Goal: Task Accomplishment & Management: Complete application form

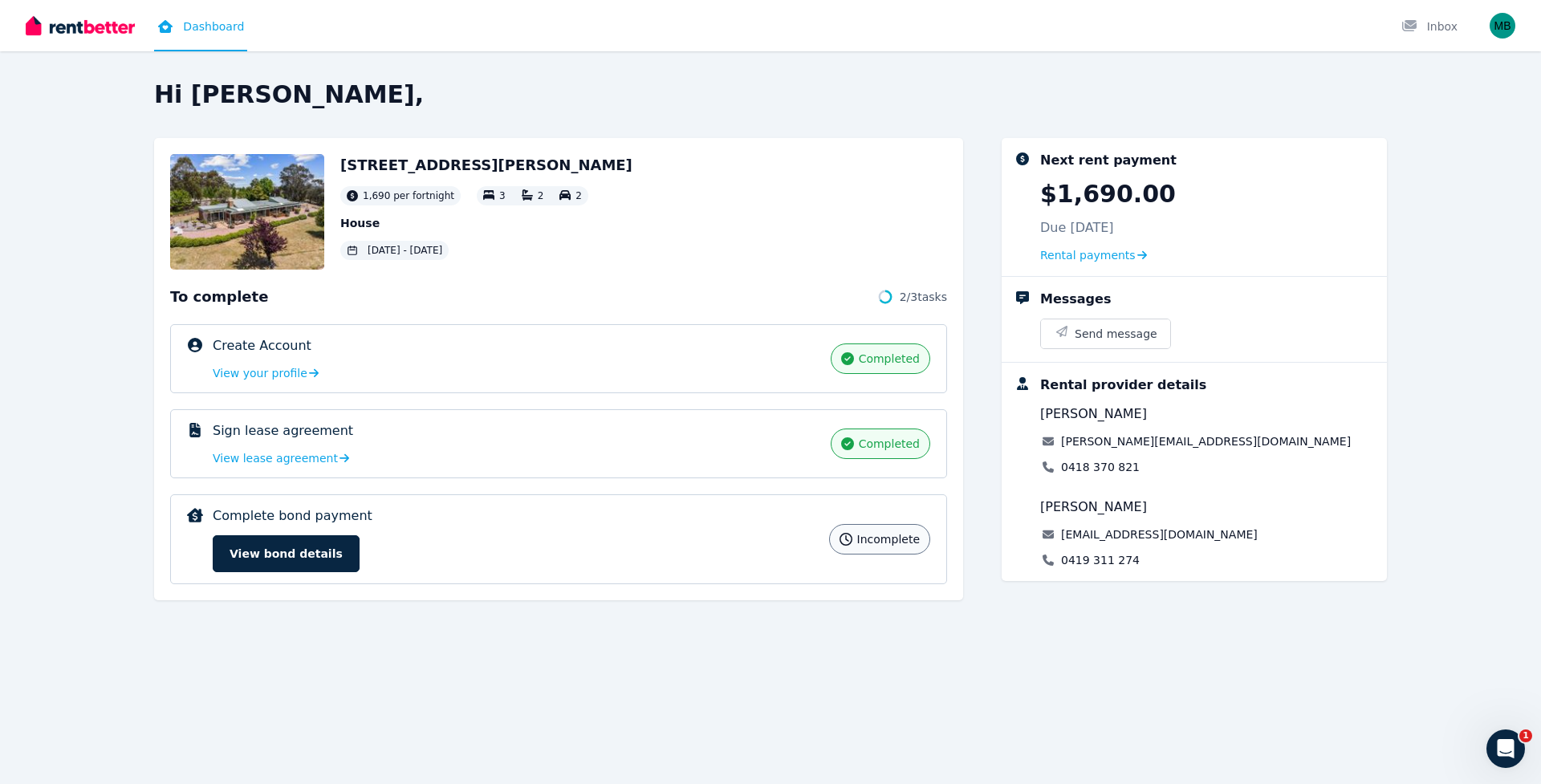
click at [306, 574] on div "Complete bond payment incomplete View bond details incomplete" at bounding box center [558, 539] width 777 height 90
click at [308, 553] on button "View bond details" at bounding box center [287, 553] width 147 height 37
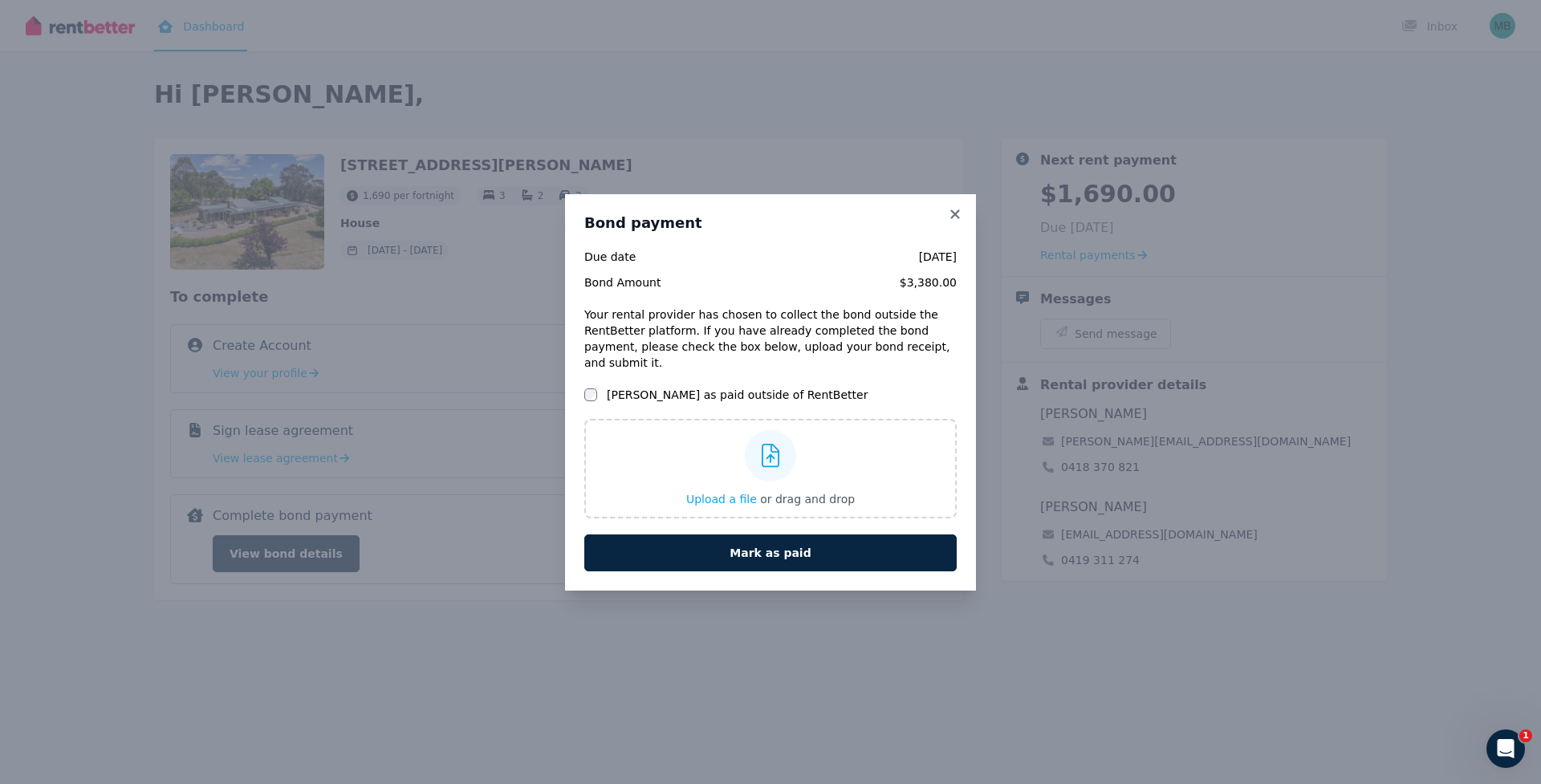
click at [726, 387] on label "Mark as paid outside of RentBetter" at bounding box center [737, 394] width 261 height 16
click at [733, 494] on span "Upload a file" at bounding box center [721, 498] width 71 height 12
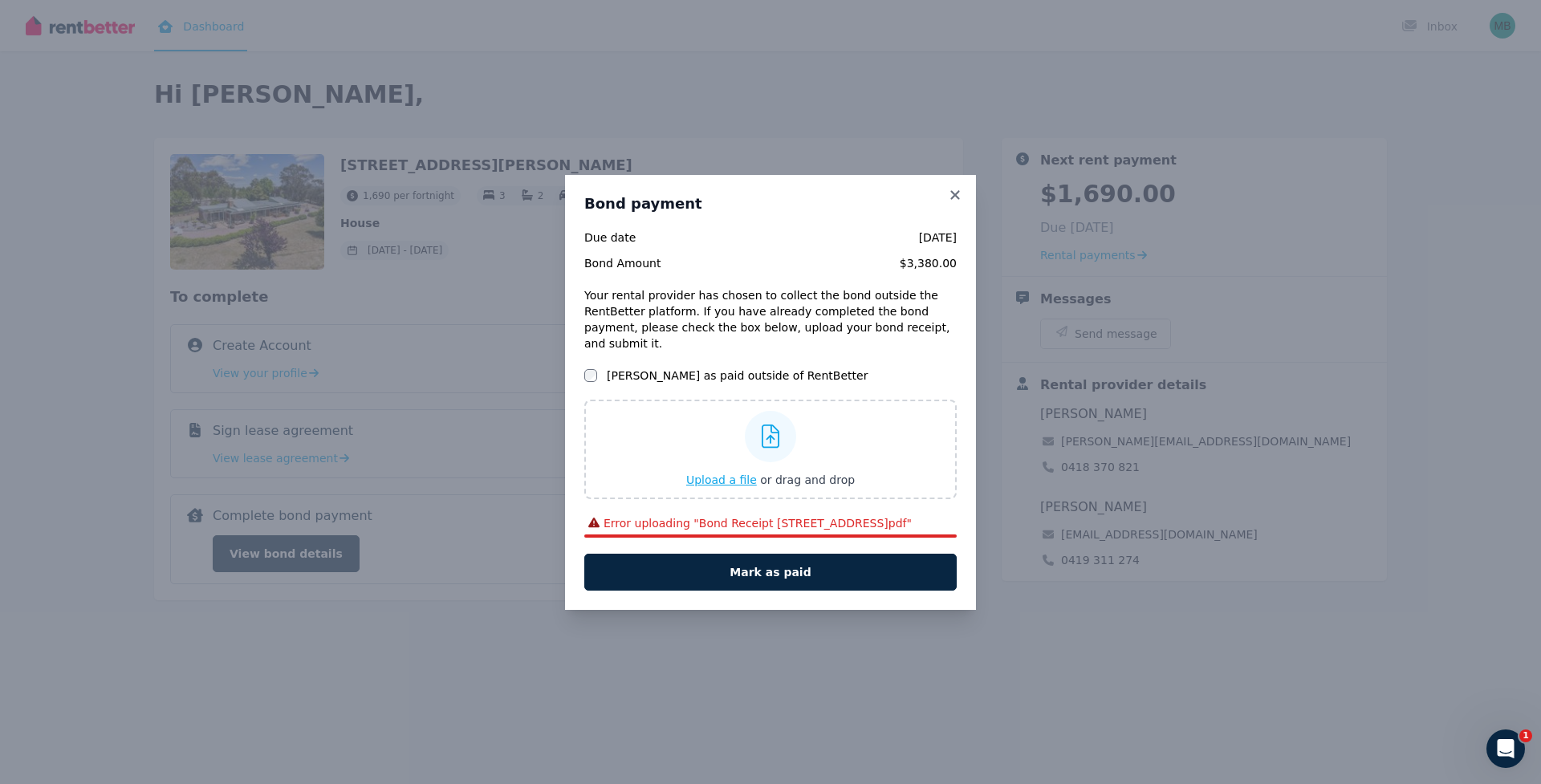
click at [778, 432] on icon at bounding box center [770, 435] width 18 height 24
click at [0, 0] on input "Upload a file or drag and drop" at bounding box center [0, 0] width 0 height 0
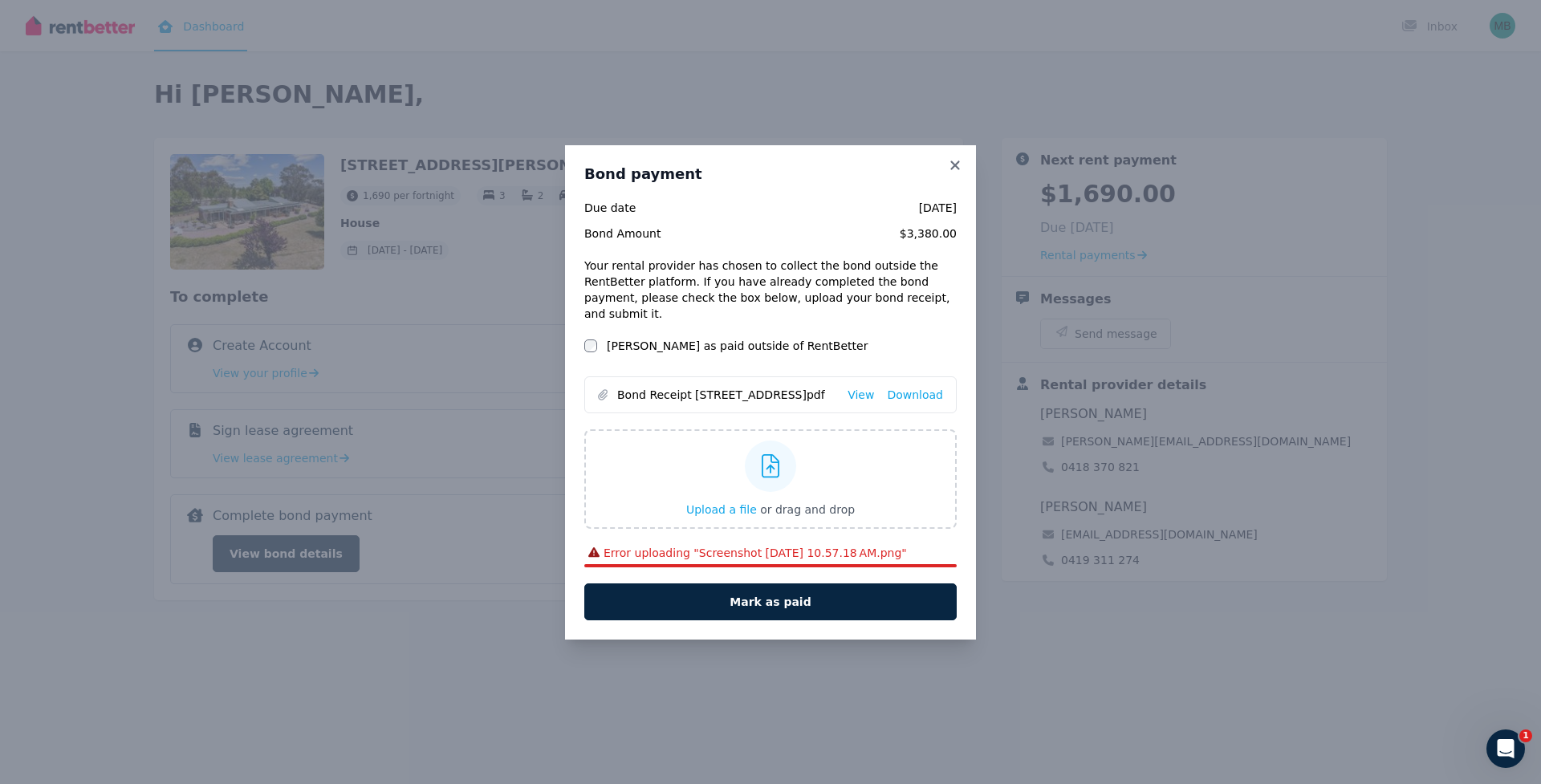
click at [924, 549] on div "Error uploading " Screenshot 2025-09-16 at 10.57.18 AM.png "" at bounding box center [771, 552] width 373 height 16
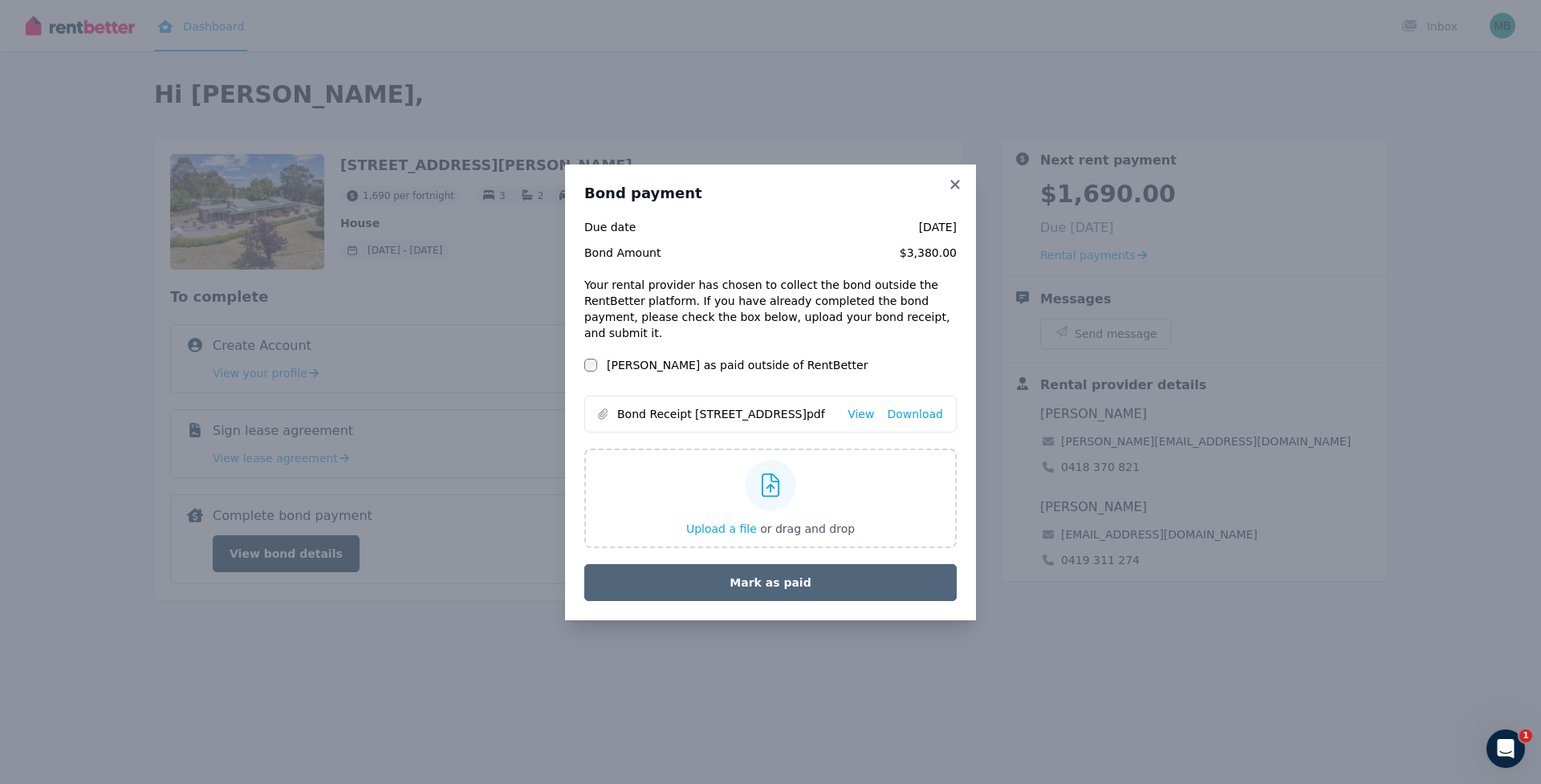
click at [812, 579] on button "Mark as paid" at bounding box center [771, 583] width 373 height 37
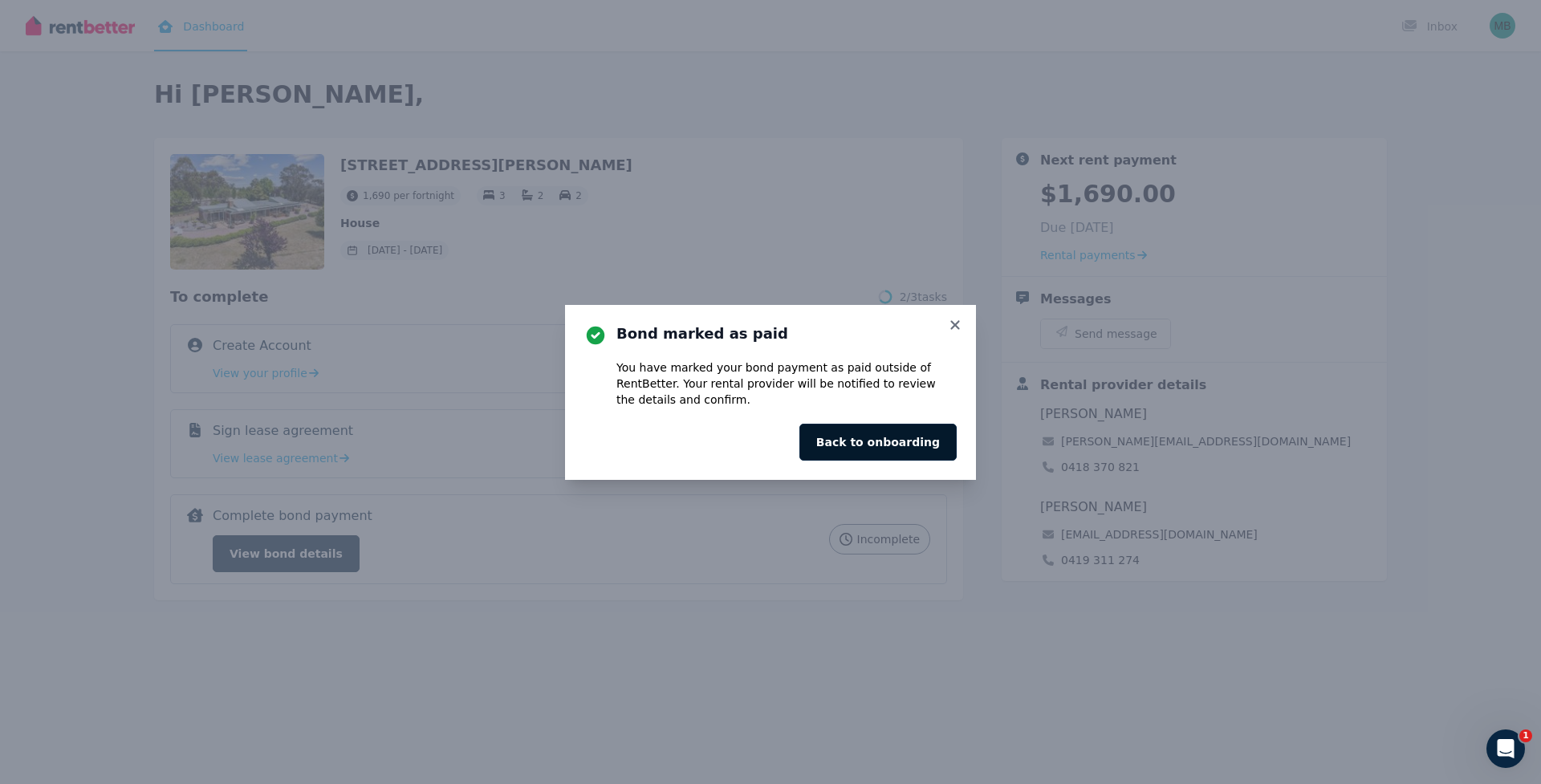
click at [885, 434] on button "Back to onboarding" at bounding box center [878, 442] width 158 height 37
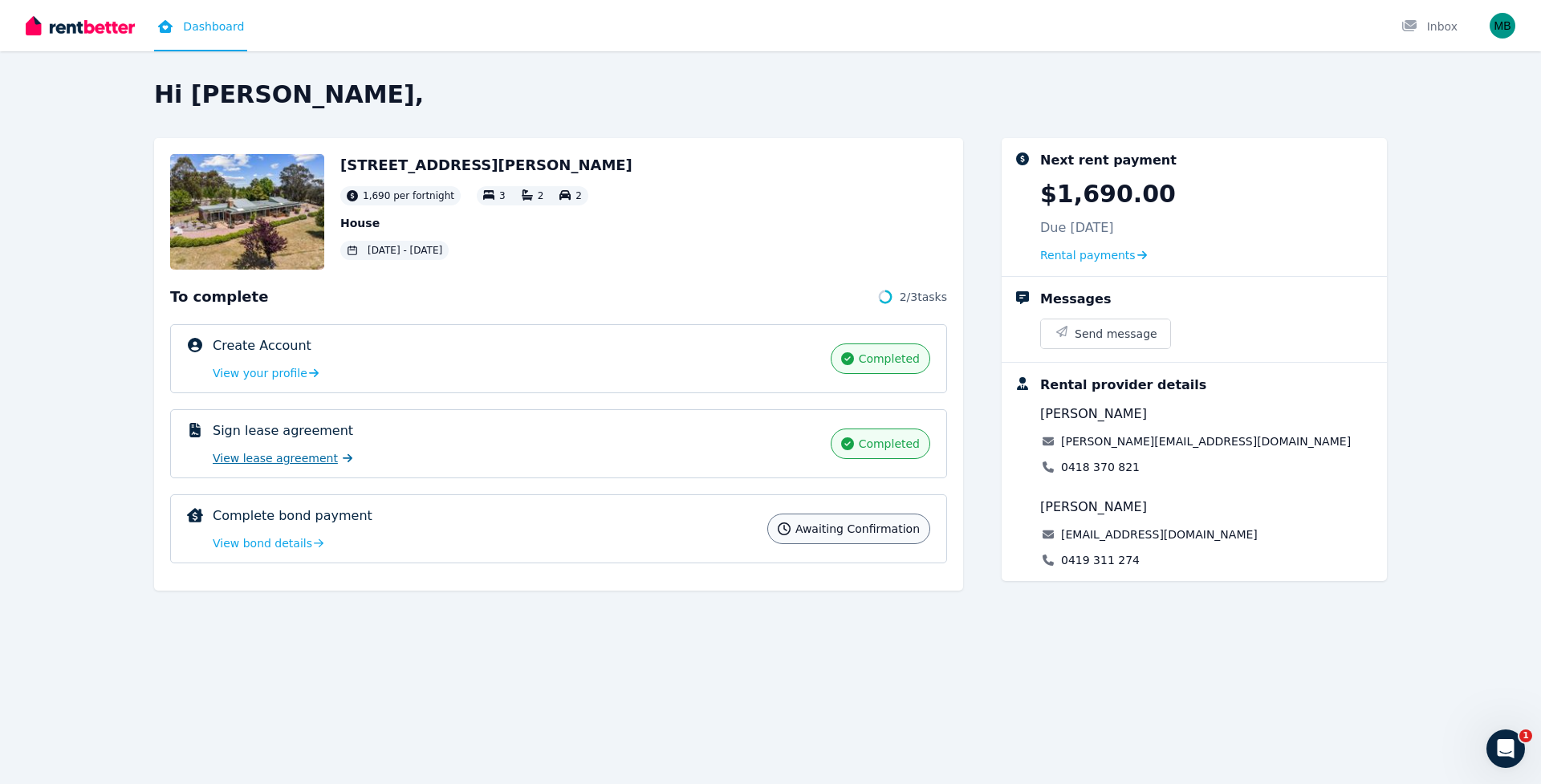
click at [304, 456] on span "View lease agreement" at bounding box center [275, 457] width 125 height 16
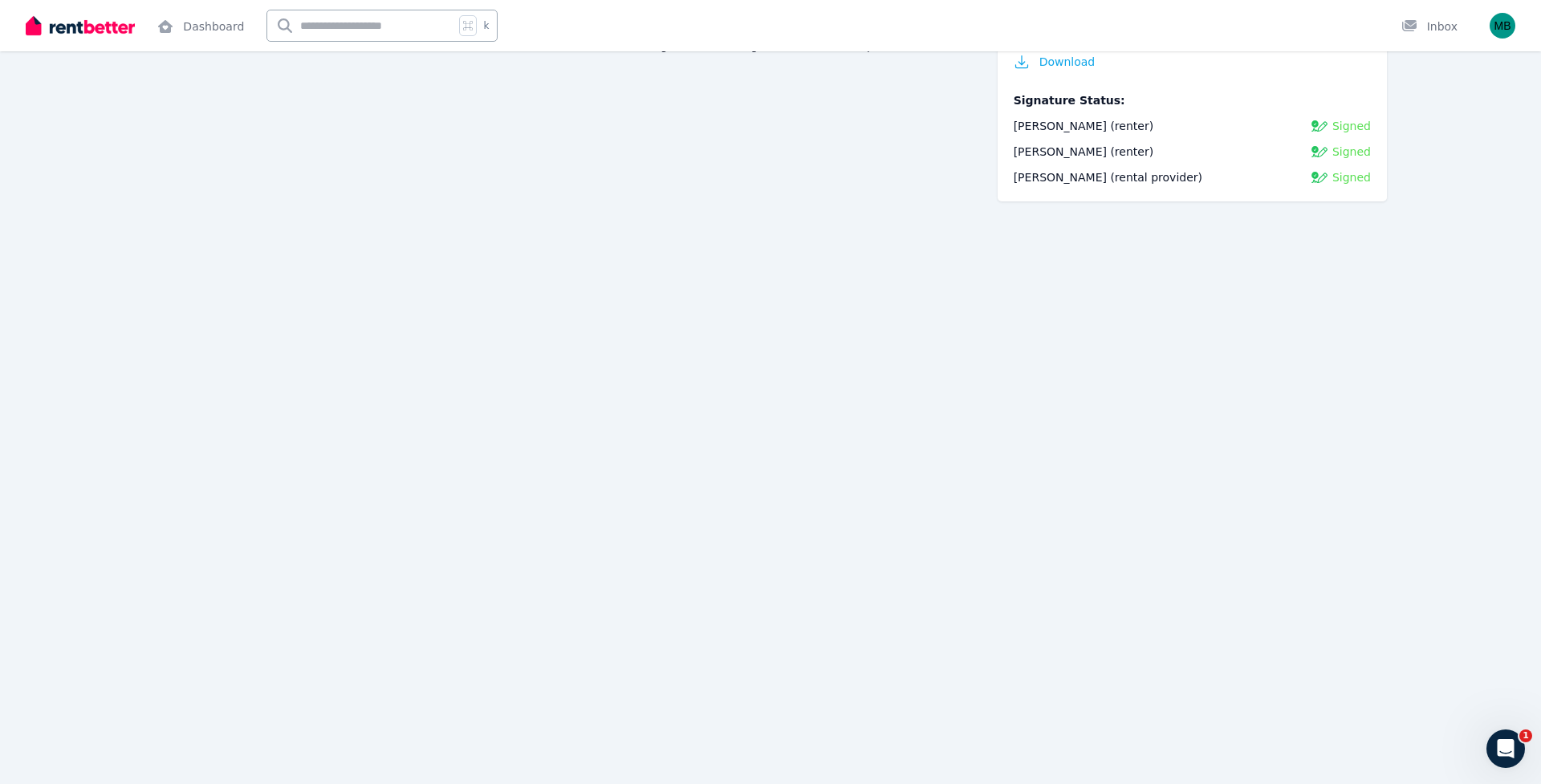
click at [1036, 187] on div "Download Signature Status: [PERSON_NAME] (renter) Signed [PERSON_NAME] (renter)…" at bounding box center [1191, 118] width 389 height 163
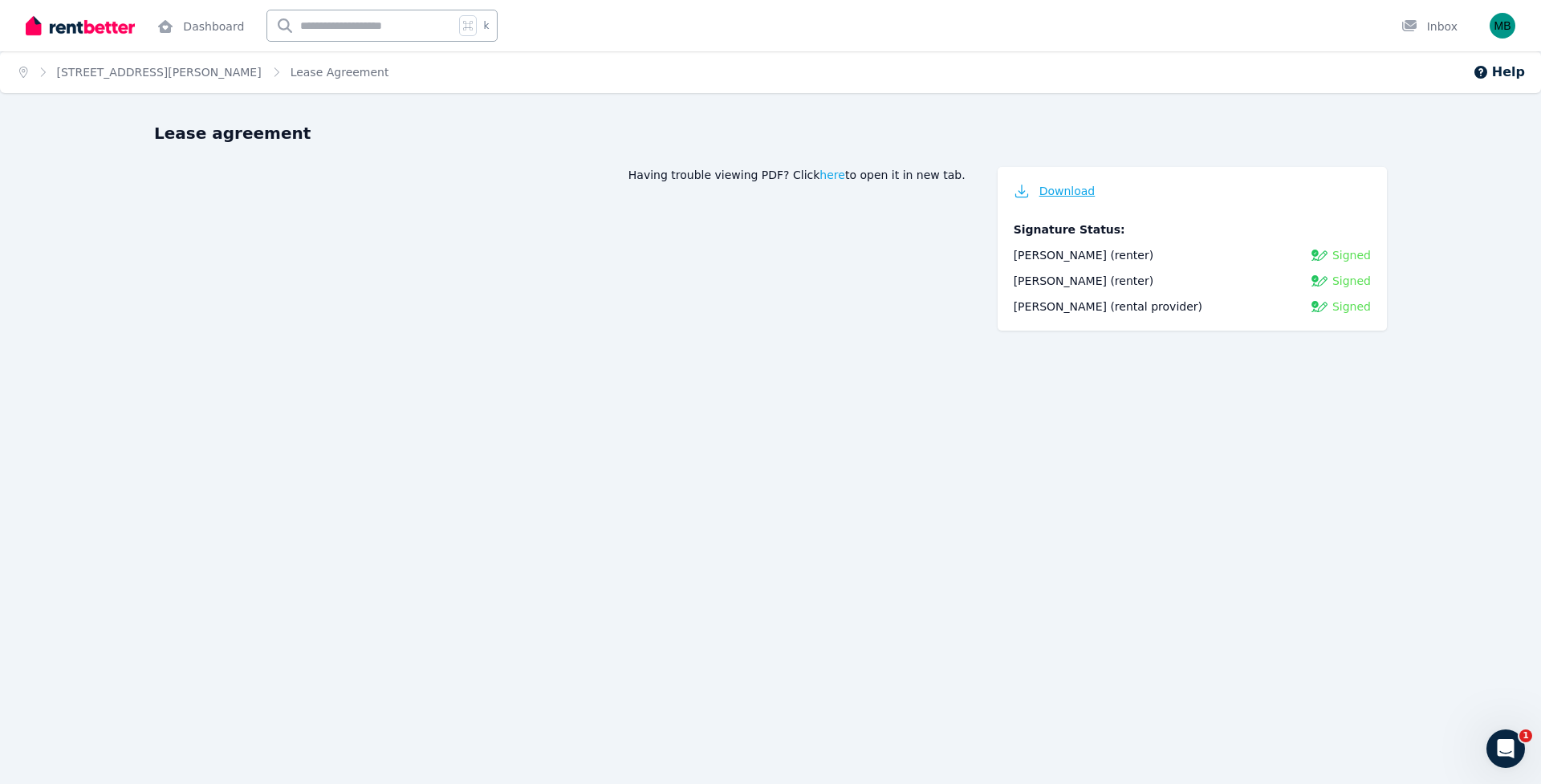
click at [1056, 193] on span "Download" at bounding box center [1067, 191] width 56 height 16
